Goal: Task Accomplishment & Management: Manage account settings

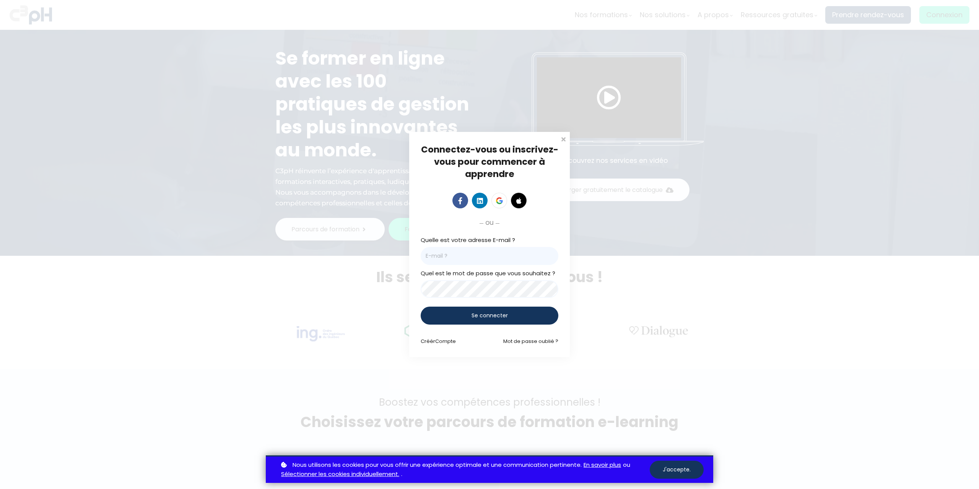
type input "[PERSON_NAME][EMAIL_ADDRESS][DOMAIN_NAME]"
click at [489, 319] on span "Se connecter" at bounding box center [490, 316] width 36 height 8
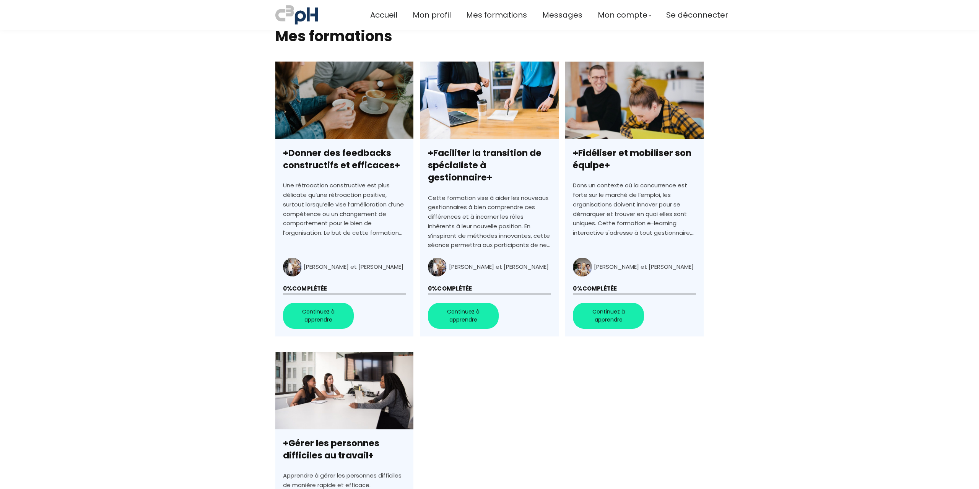
scroll to position [115, 0]
